Goal: Use online tool/utility: Use online tool/utility

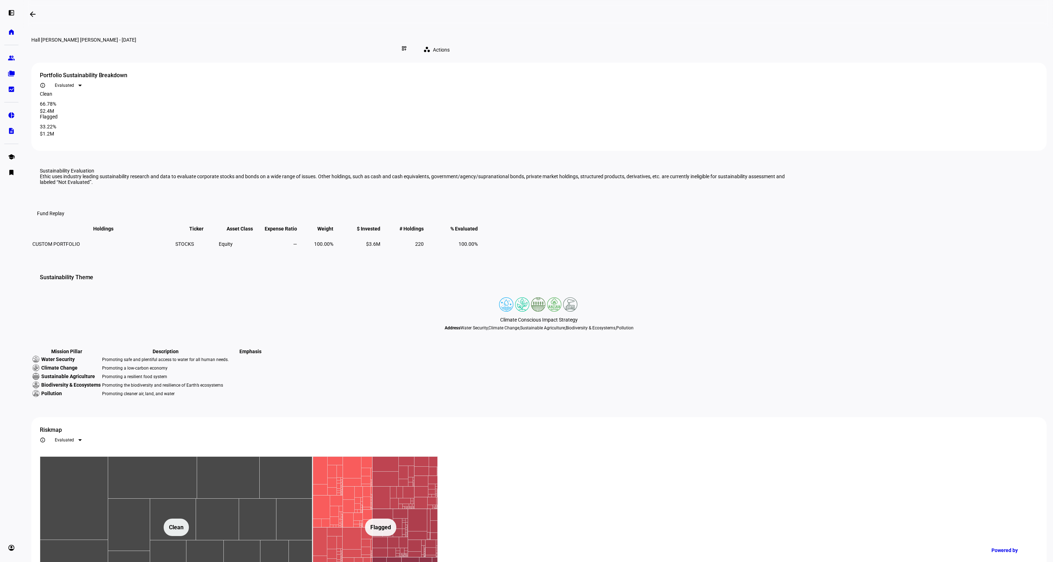
click at [33, 14] on mat-icon "arrow_backwards" at bounding box center [32, 14] width 9 height 9
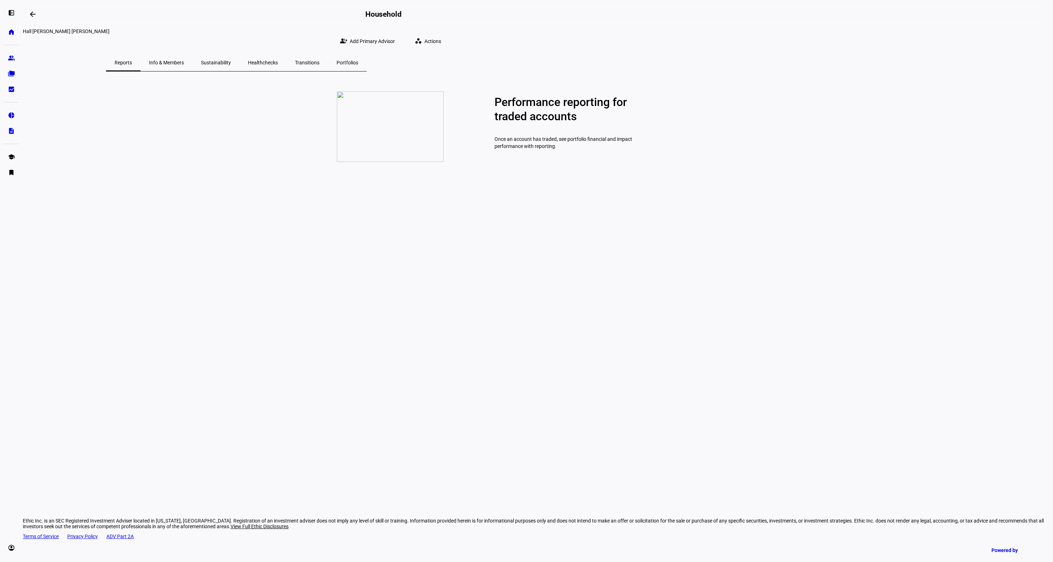
click at [278, 60] on span "Healthchecks" at bounding box center [263, 62] width 30 height 5
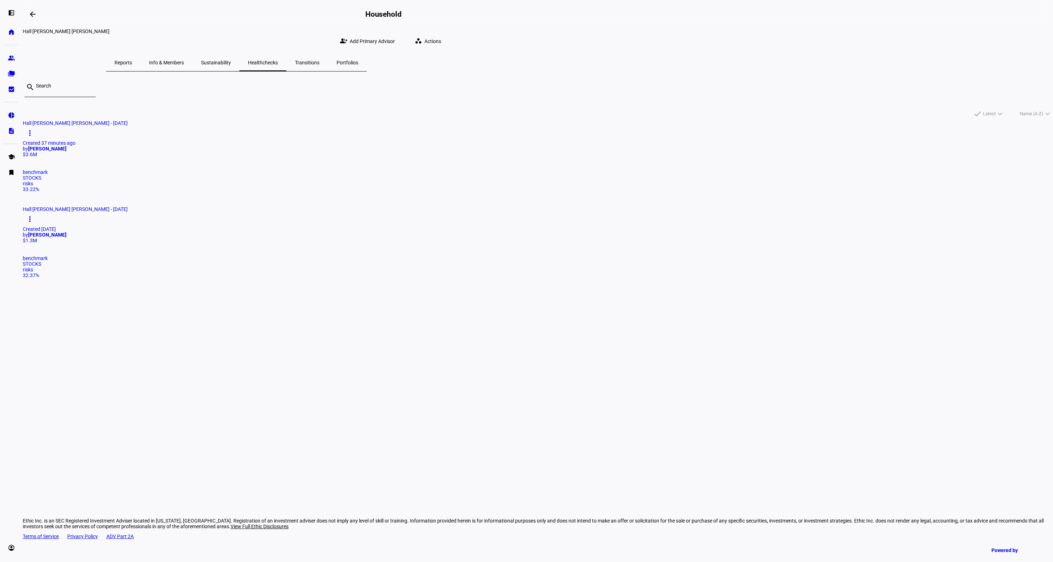
click at [422, 37] on mat-icon "workspaces" at bounding box center [418, 40] width 7 height 7
click at [701, 51] on span "Create Healthcheck" at bounding box center [718, 54] width 43 height 6
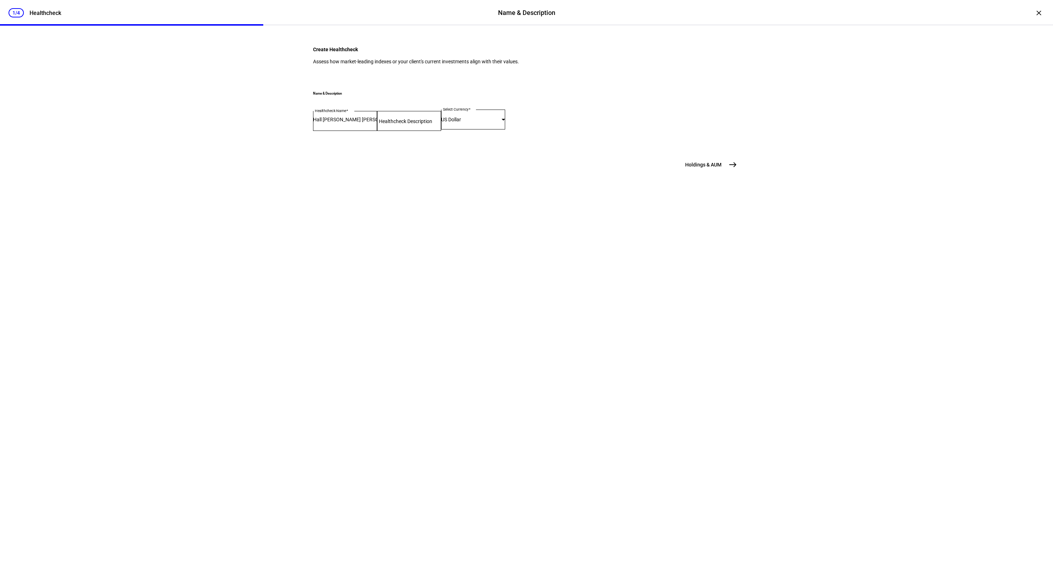
click at [435, 122] on input "Healthcheck Description" at bounding box center [409, 120] width 64 height 6
type input "VB Check"
click at [726, 172] on span "east" at bounding box center [733, 165] width 14 height 14
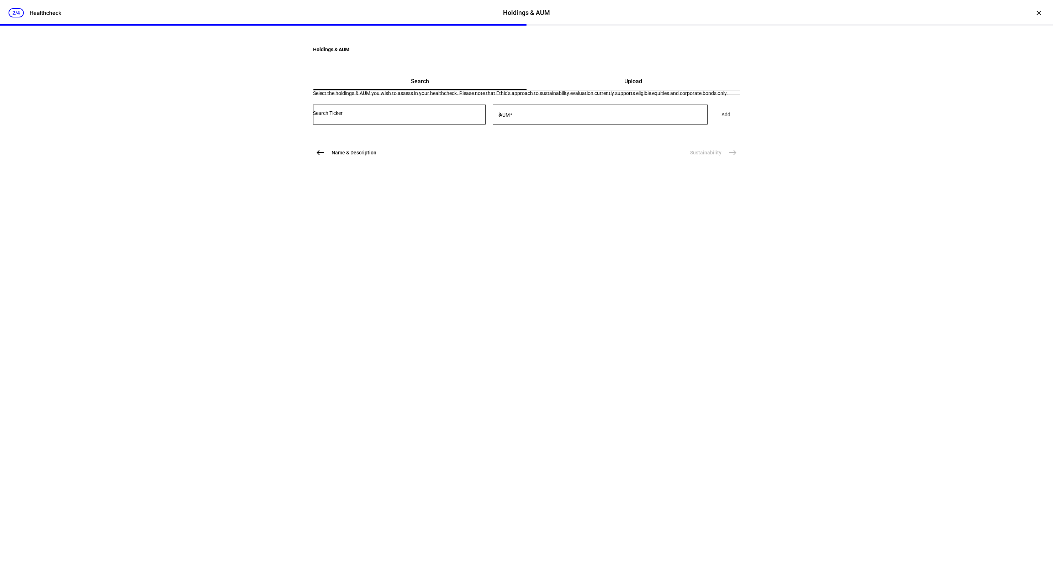
click at [624, 90] on span "Upload" at bounding box center [633, 81] width 18 height 17
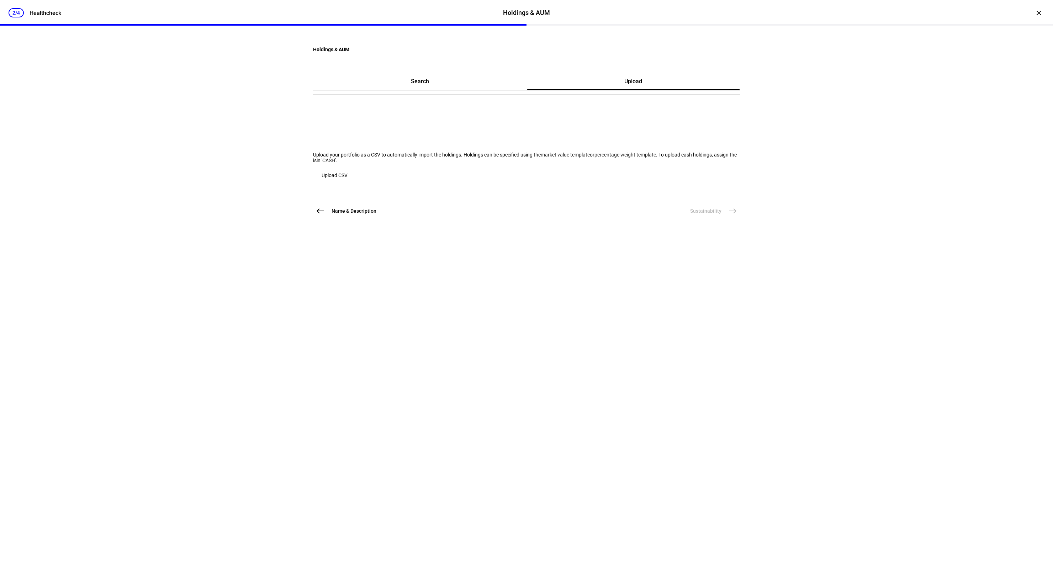
click at [541, 158] on link "market value template" at bounding box center [565, 155] width 49 height 6
click at [347, 178] on span "Upload CSV" at bounding box center [335, 175] width 26 height 6
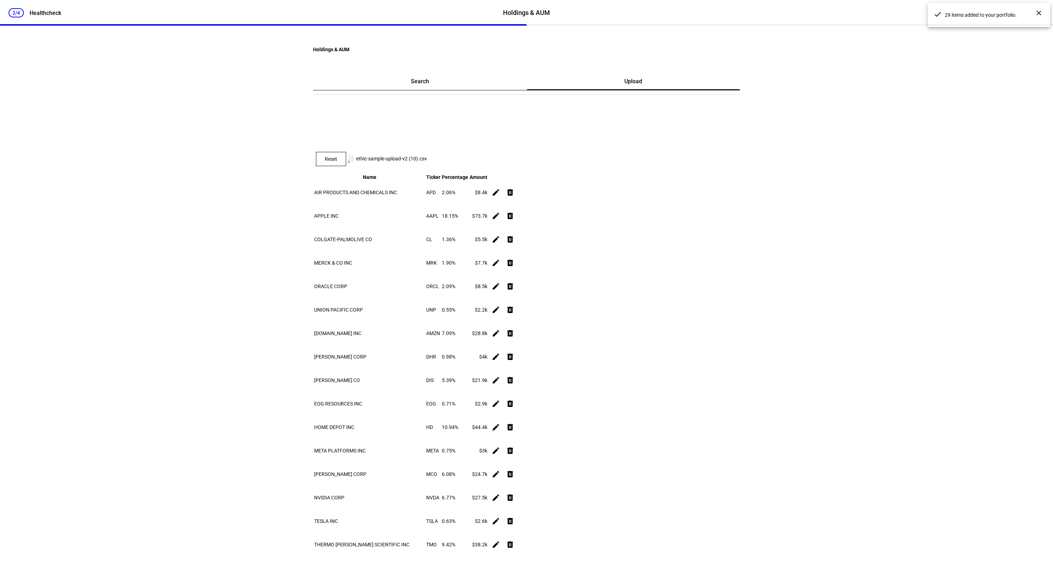
scroll to position [592, 0]
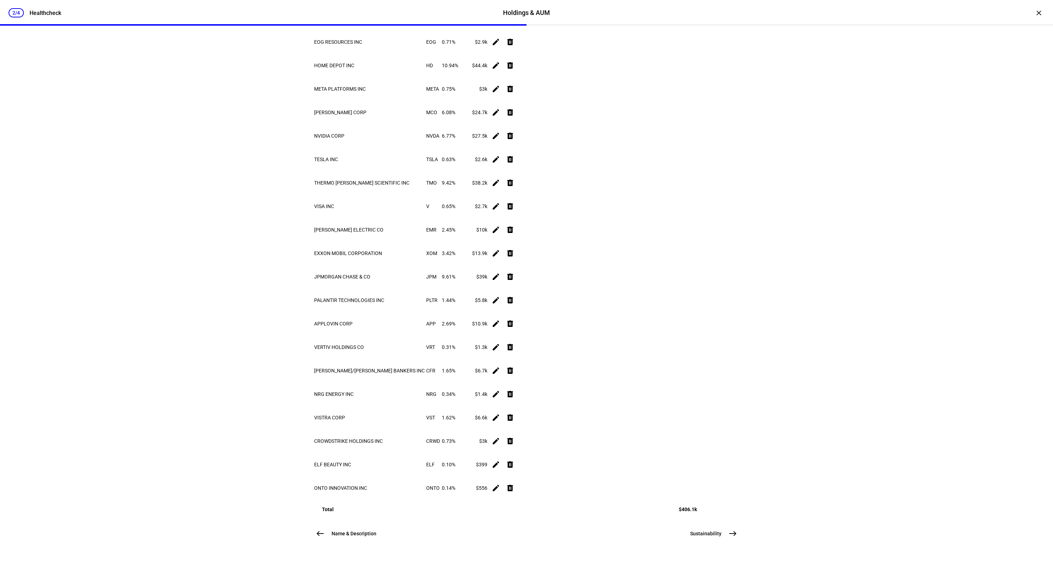
click at [732, 532] on mat-icon "east" at bounding box center [732, 533] width 9 height 9
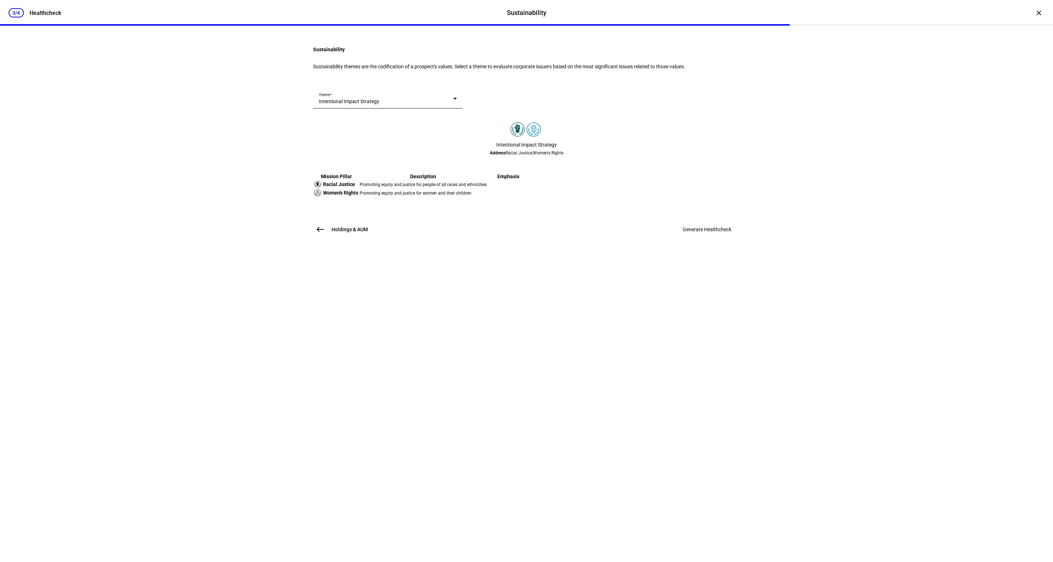
scroll to position [0, 0]
click at [455, 108] on div "Theme Intentional Impact Strategy" at bounding box center [388, 99] width 138 height 20
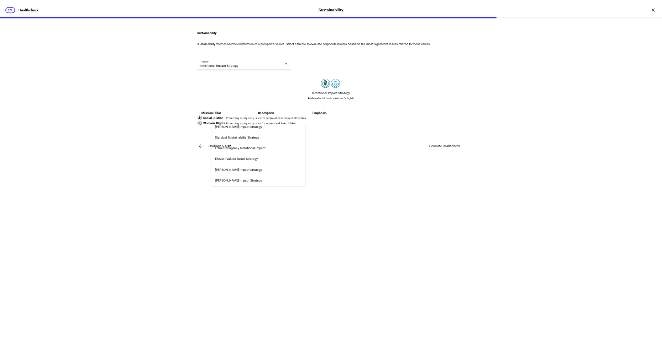
scroll to position [1033, 0]
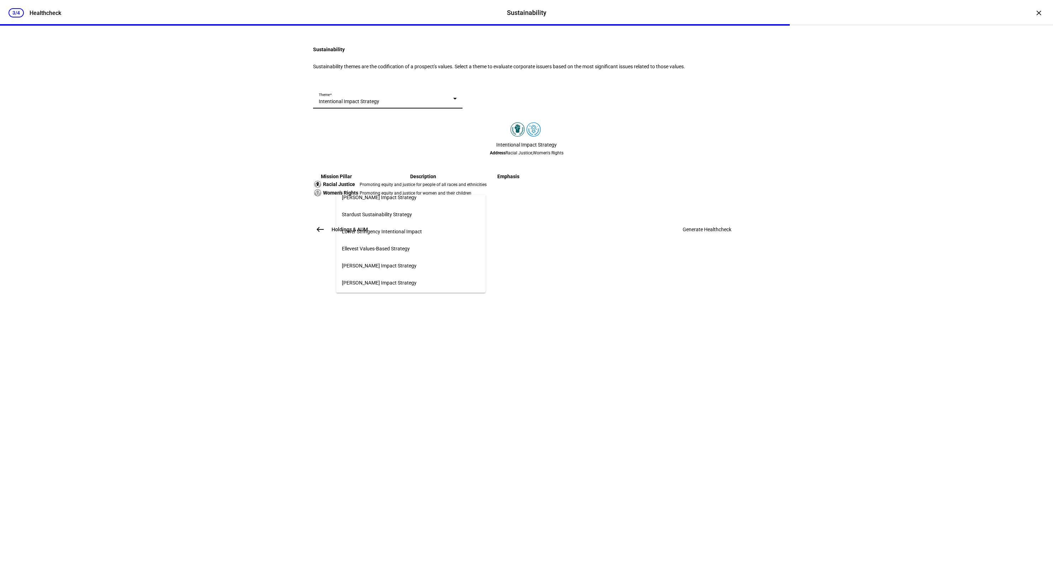
click at [449, 244] on mat-option "Ellevest Values-Based Strategy" at bounding box center [410, 248] width 149 height 17
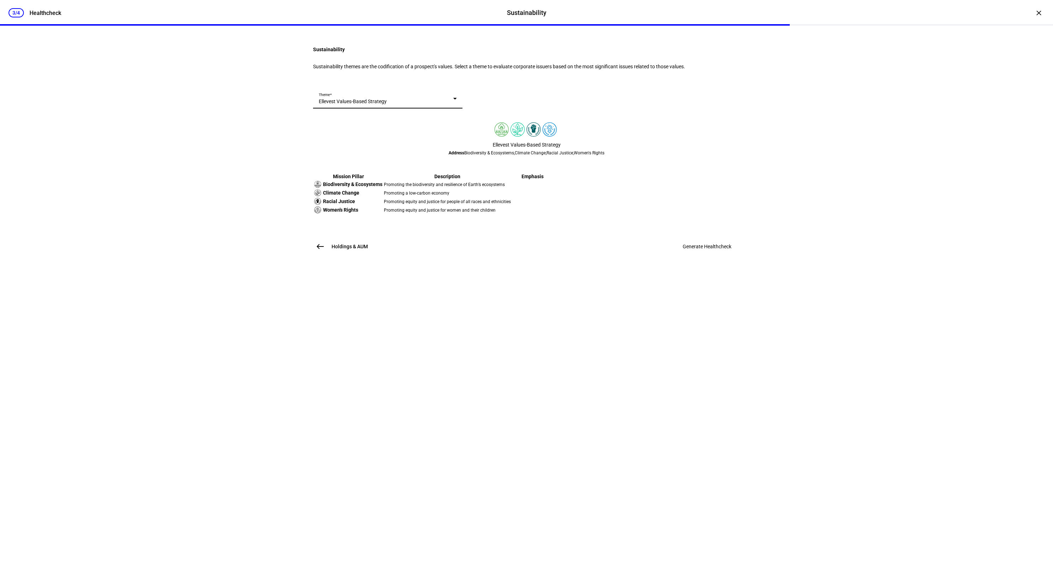
click at [738, 225] on mat-card "Theme Ellevest Values-Based Strategy Ellevest Values-Based Strategy Address Bio…" at bounding box center [526, 157] width 427 height 137
click at [700, 249] on span "Generate Healthcheck" at bounding box center [707, 247] width 49 height 6
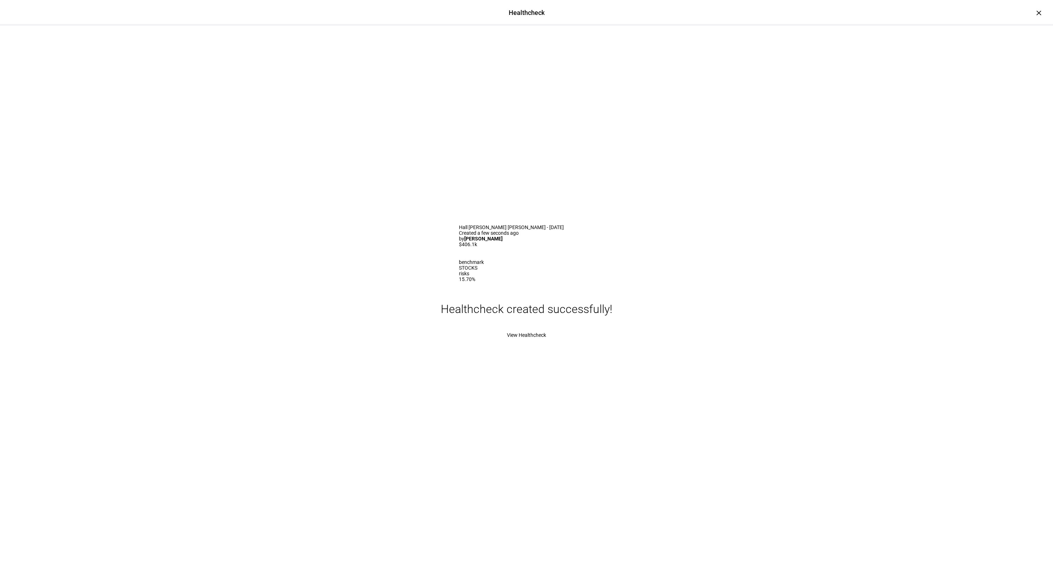
click at [536, 338] on span "View Healthcheck" at bounding box center [526, 335] width 39 height 6
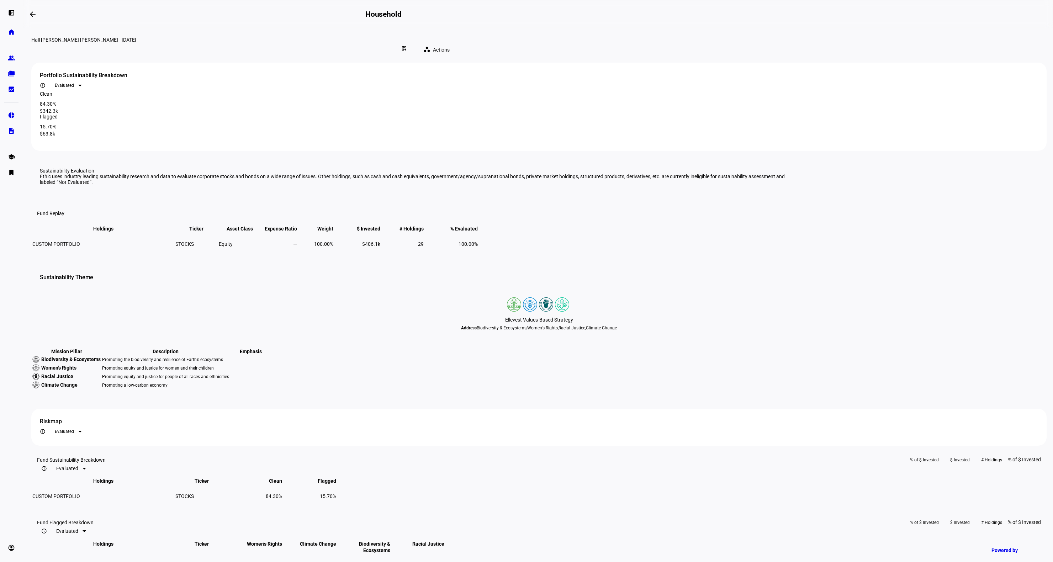
click at [450, 43] on span "Actions" at bounding box center [441, 50] width 17 height 14
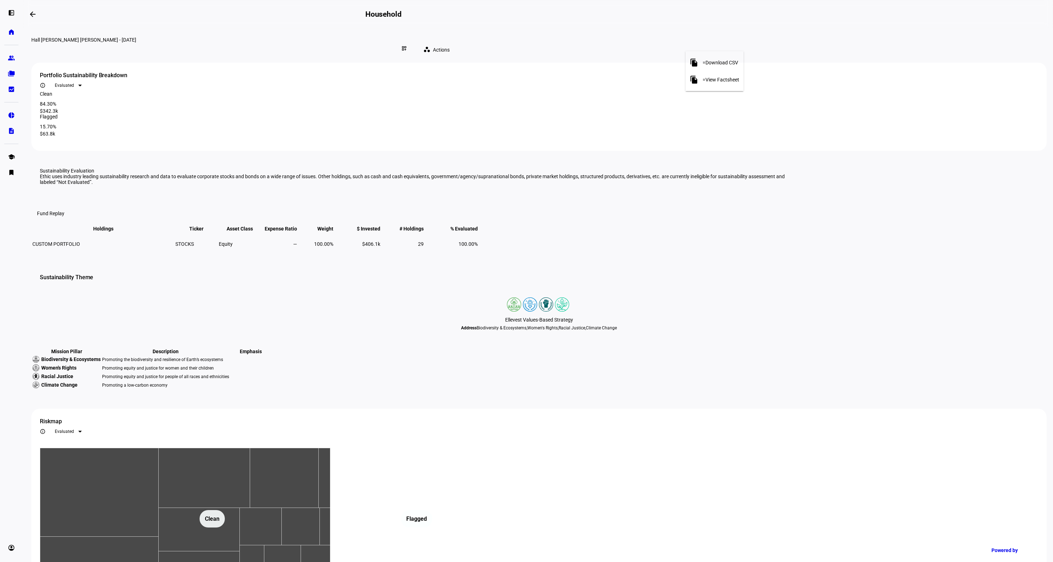
click at [705, 56] on button "file_copy = Download CSV" at bounding box center [714, 62] width 58 height 17
